Goal: Information Seeking & Learning: Learn about a topic

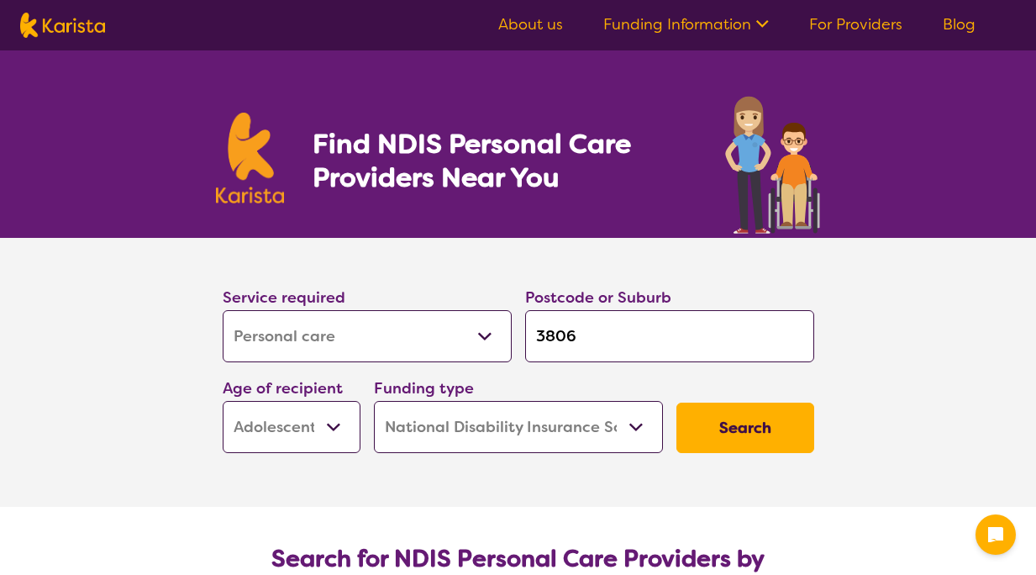
select select "Personal care"
select select "AS"
select select "NDIS"
select select "Personal care"
select select "AS"
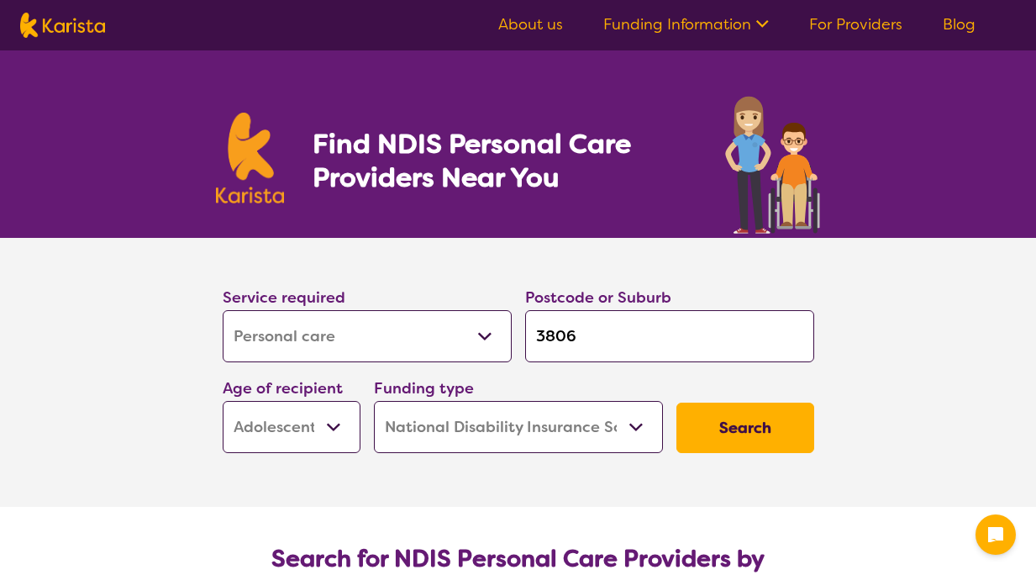
select select "NDIS"
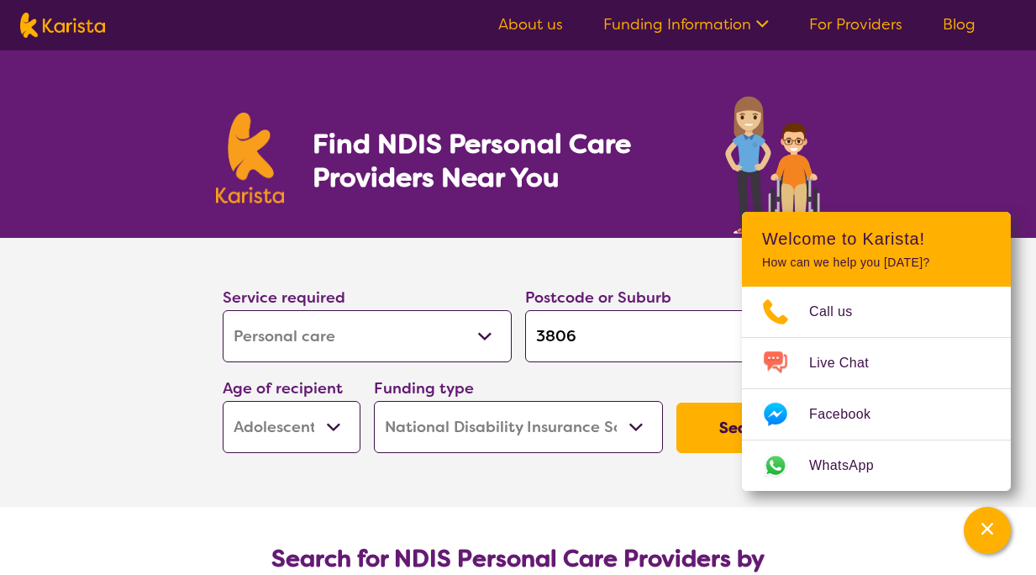
click at [415, 334] on select "Allied Health Assistant Assessment ([MEDICAL_DATA] or [MEDICAL_DATA]) Behaviour…" at bounding box center [367, 336] width 289 height 52
select select "[MEDICAL_DATA]"
click at [223, 310] on select "Allied Health Assistant Assessment ([MEDICAL_DATA] or [MEDICAL_DATA]) Behaviour…" at bounding box center [367, 336] width 289 height 52
select select "[MEDICAL_DATA]"
click at [993, 542] on div "Channel Menu" at bounding box center [987, 530] width 34 height 37
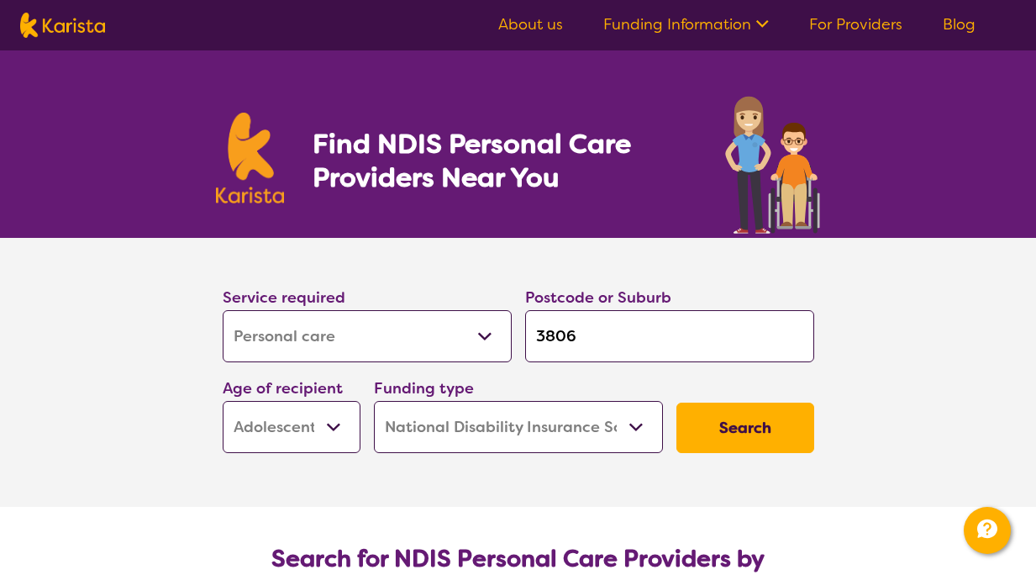
click at [637, 433] on select "Home Care Package (HCP) National Disability Insurance Scheme (NDIS) I don't know" at bounding box center [518, 427] width 289 height 52
click at [759, 432] on button "Search" at bounding box center [745, 427] width 138 height 50
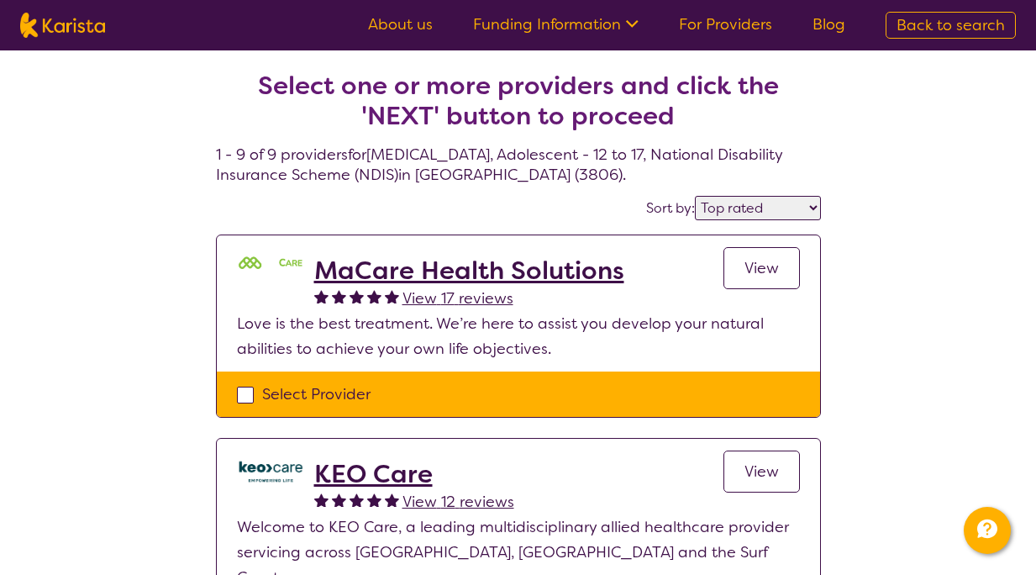
click at [754, 214] on select "Highly reviewed Top rated" at bounding box center [758, 208] width 126 height 24
select select "highly_reviewed"
click at [696, 196] on select "Highly reviewed Top rated" at bounding box center [758, 208] width 126 height 24
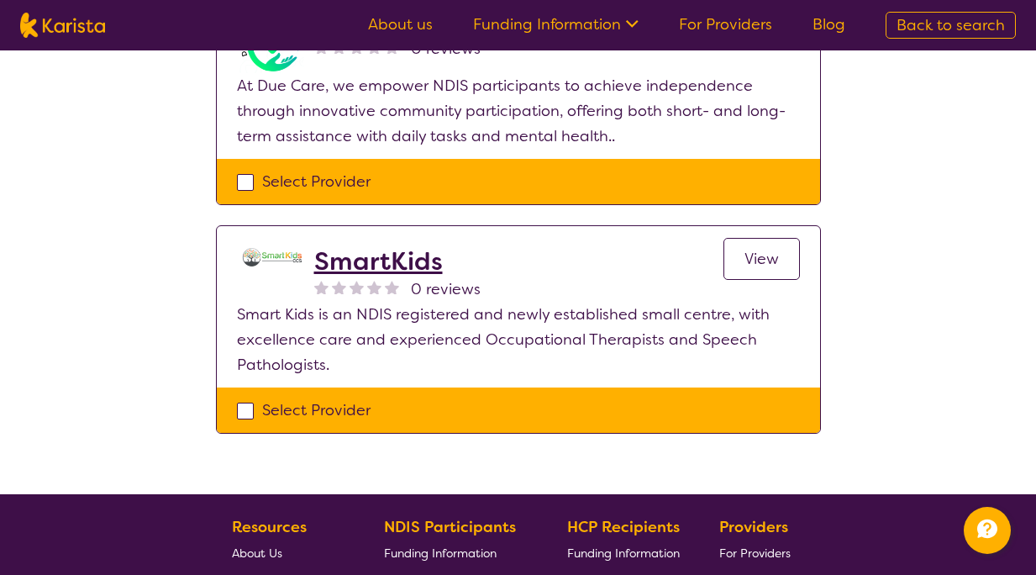
scroll to position [1852, 0]
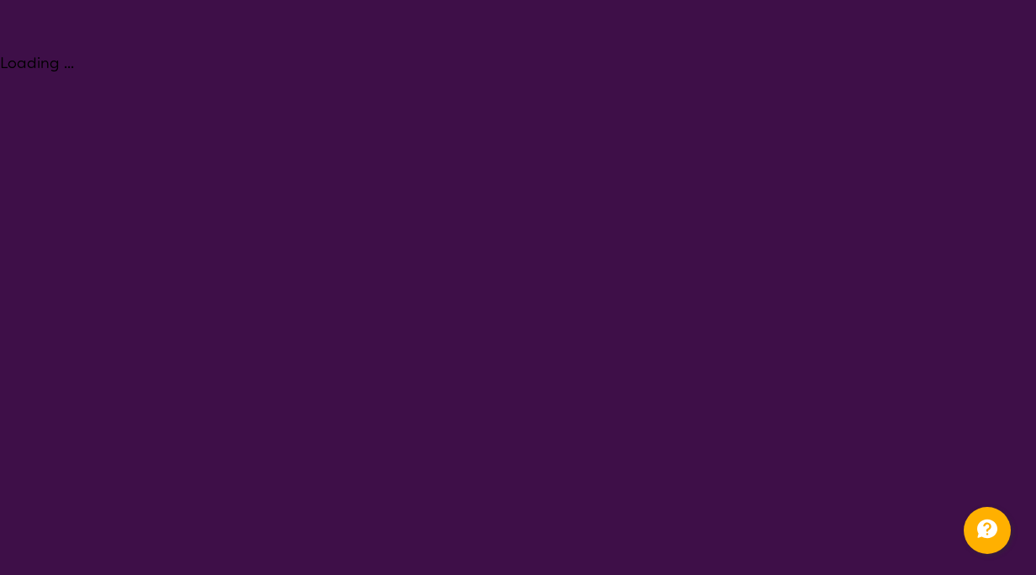
select select "Personal care"
select select "AS"
select select "NDIS"
select select "Personal care"
select select "AS"
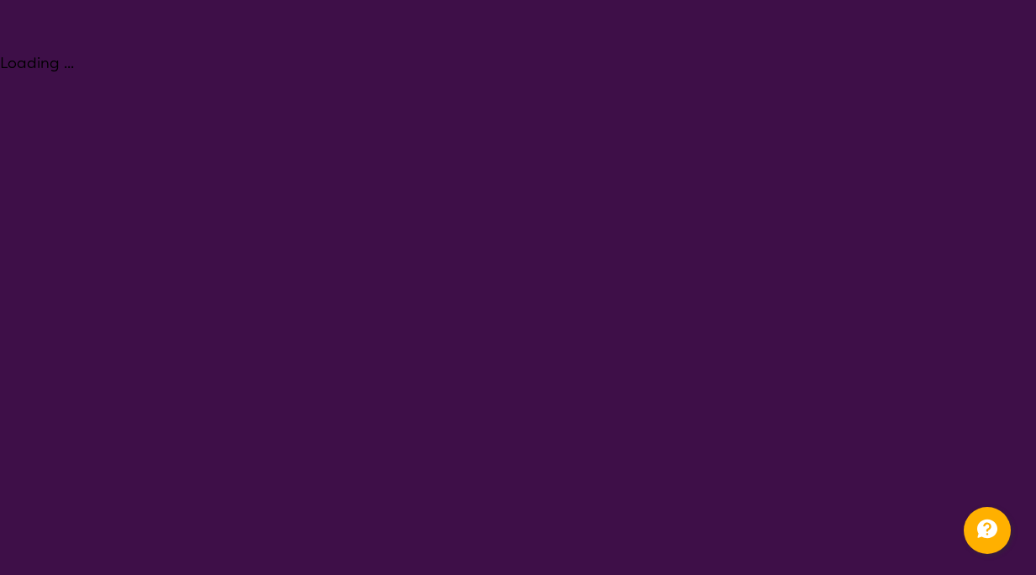
select select "NDIS"
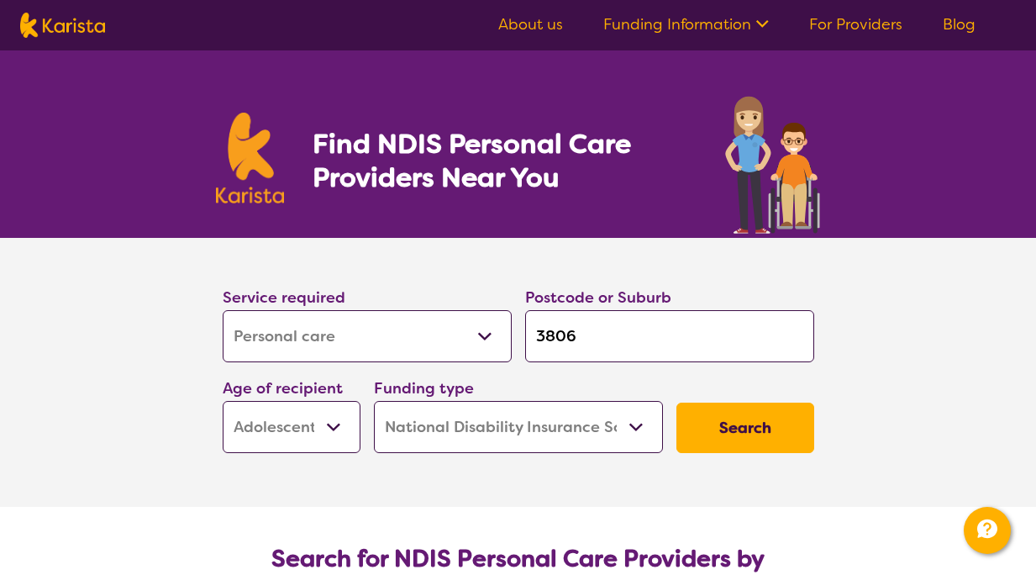
click at [636, 344] on input "3806" at bounding box center [669, 336] width 289 height 52
type input "380"
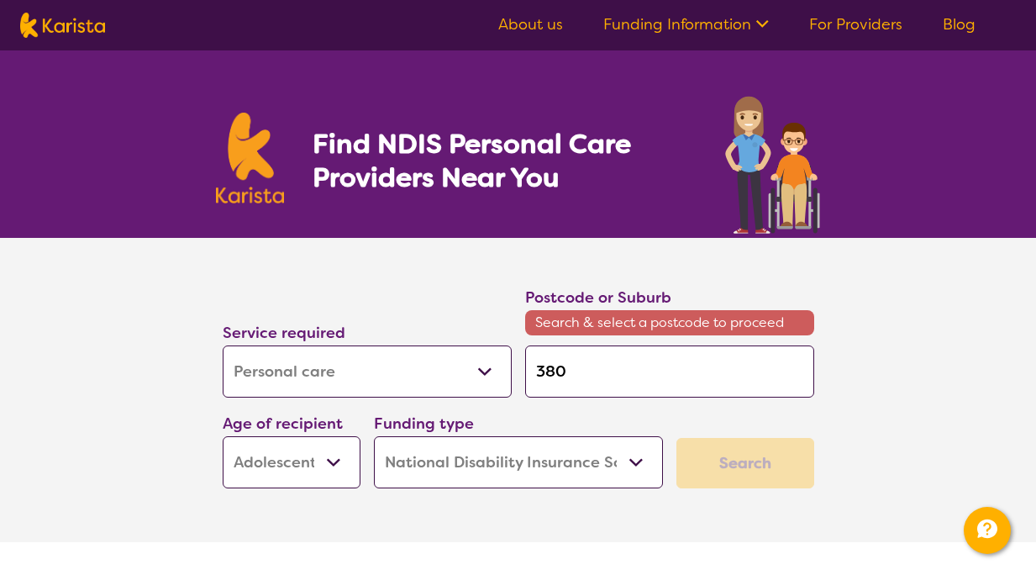
type input "38"
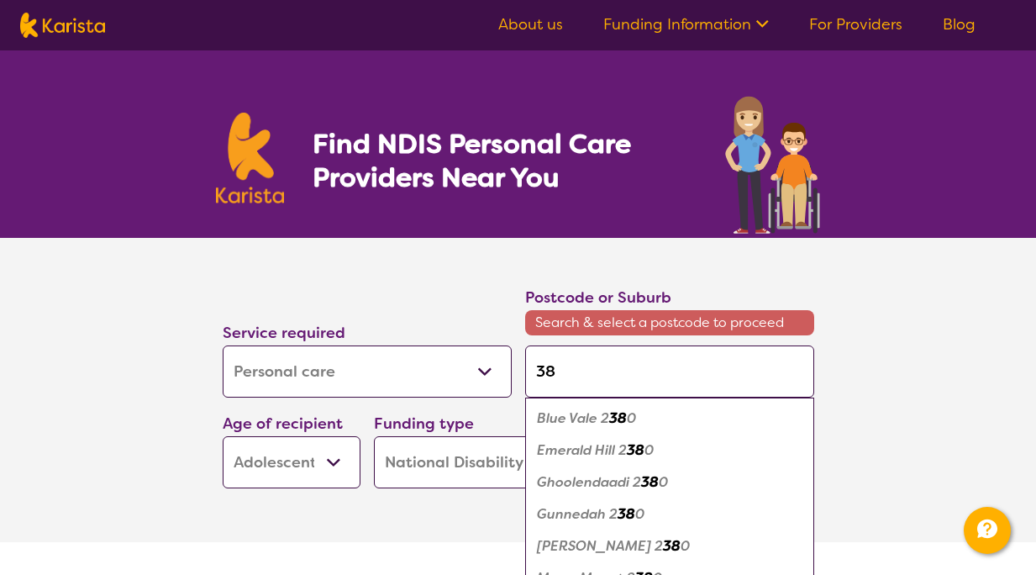
type input "3"
type input "30"
type input "300"
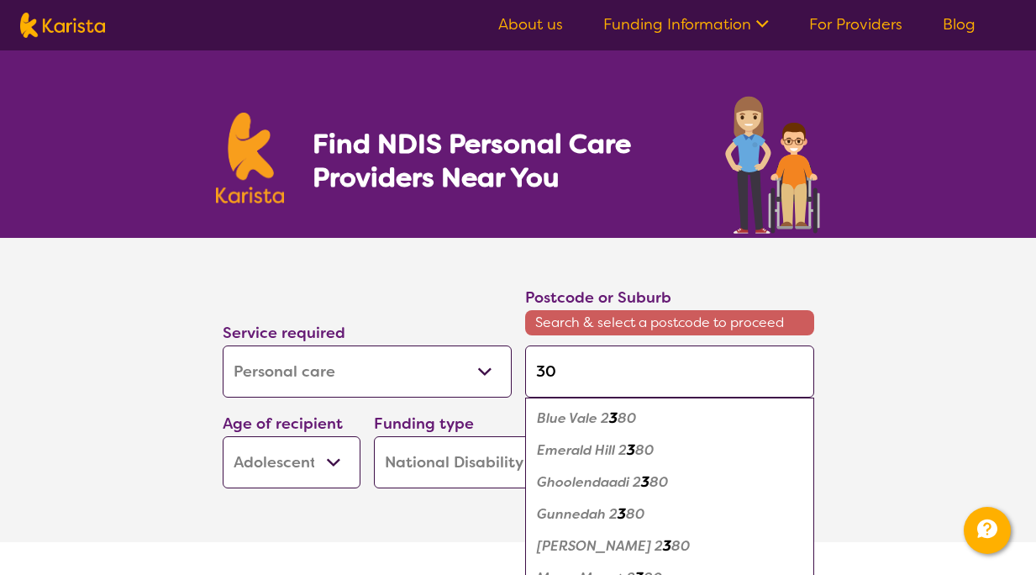
type input "300"
type input "3000"
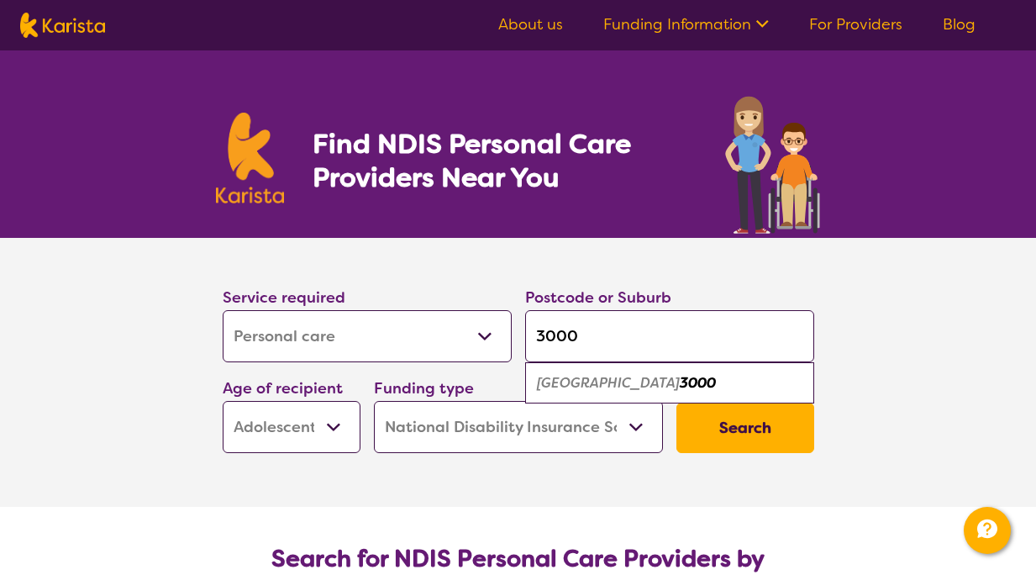
type input "3000"
click at [680, 379] on em "3000" at bounding box center [698, 383] width 36 height 18
click at [347, 327] on select "Allied Health Assistant Assessment ([MEDICAL_DATA] or [MEDICAL_DATA]) Behaviour…" at bounding box center [367, 336] width 289 height 52
select select "[MEDICAL_DATA]"
click at [223, 310] on select "Allied Health Assistant Assessment ([MEDICAL_DATA] or [MEDICAL_DATA]) Behaviour…" at bounding box center [367, 336] width 289 height 52
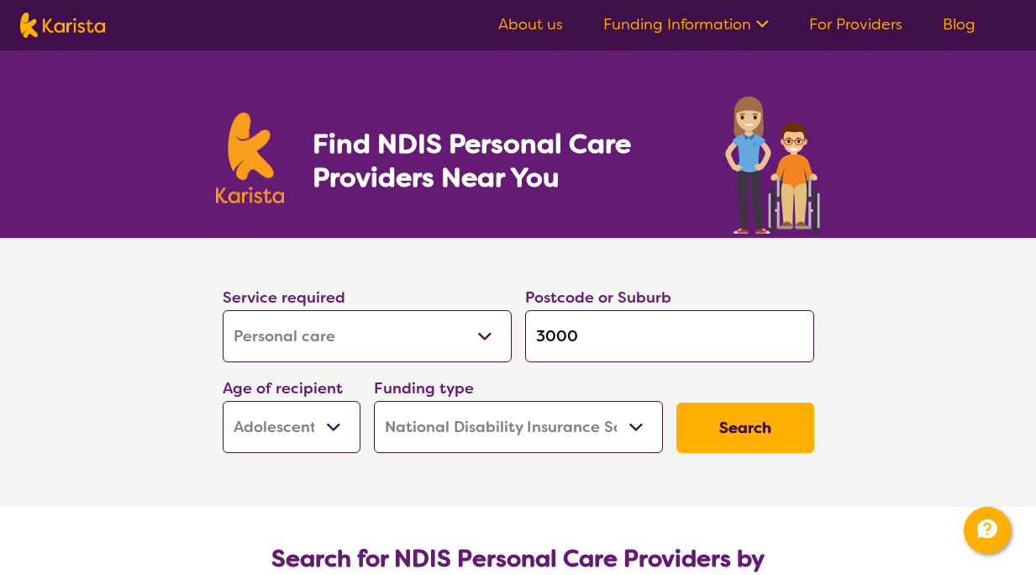
select select "[MEDICAL_DATA]"
click at [749, 440] on button "Search" at bounding box center [745, 427] width 138 height 50
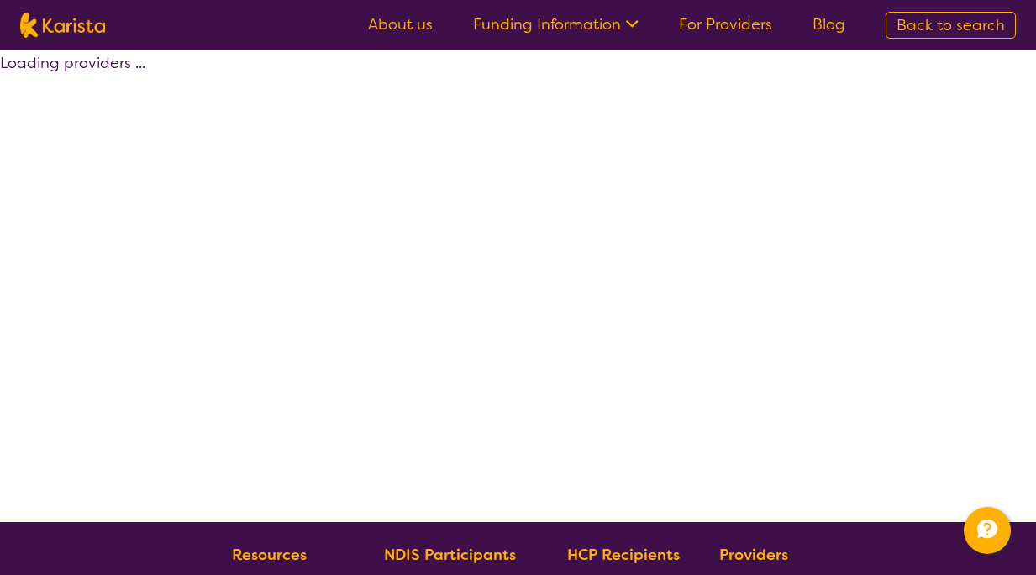
select select "by_score"
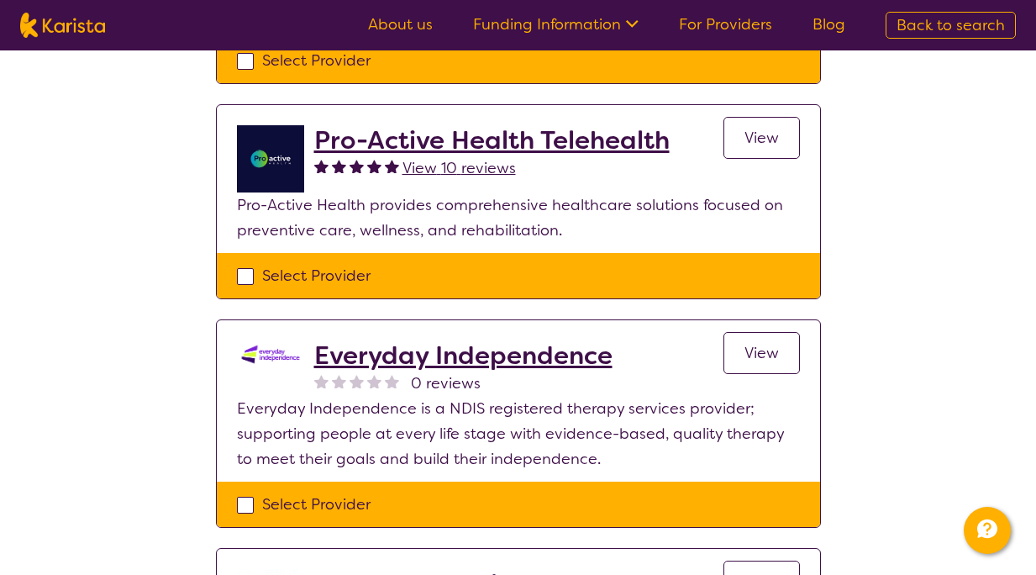
scroll to position [1830, 0]
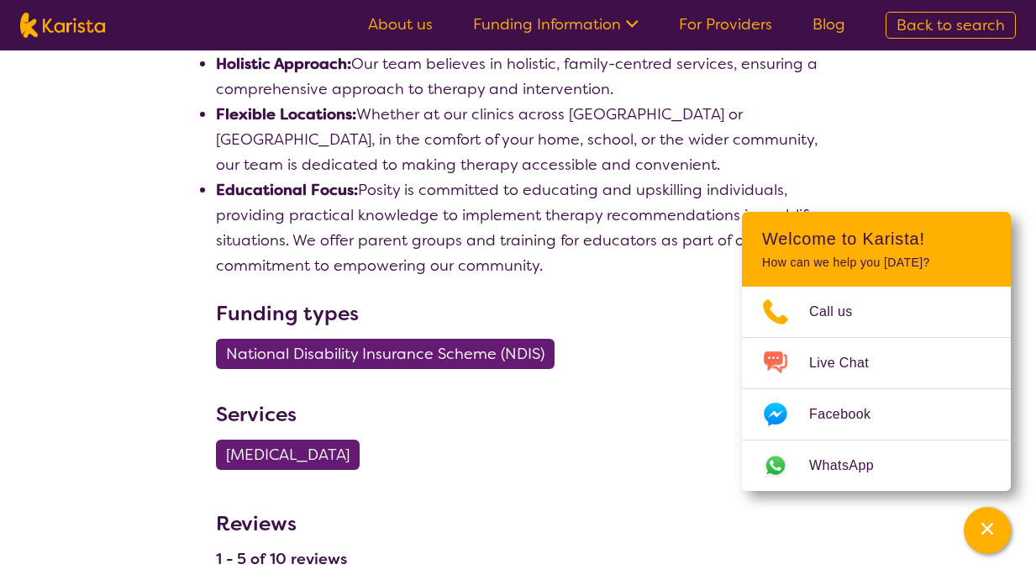
scroll to position [1405, 0]
